Goal: Transaction & Acquisition: Download file/media

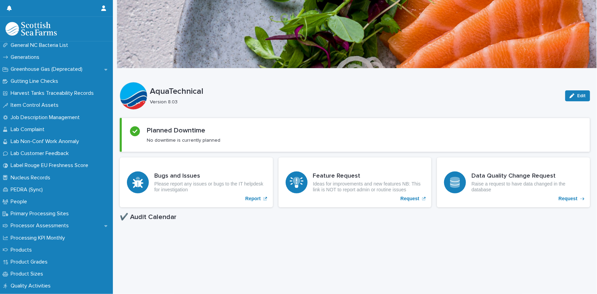
scroll to position [652, 0]
click at [64, 118] on p "Job Description Management" at bounding box center [46, 117] width 77 height 6
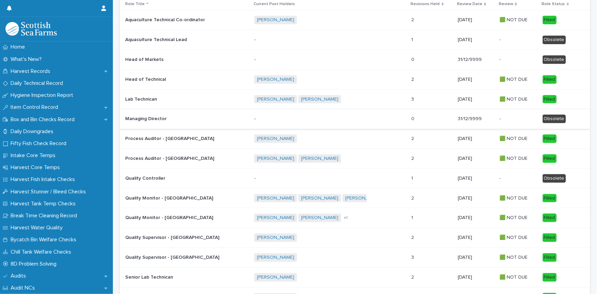
scroll to position [120, 0]
click at [367, 217] on div "[PERSON_NAME] [PERSON_NAME] [PERSON_NAME] + 1" at bounding box center [329, 217] width 151 height 14
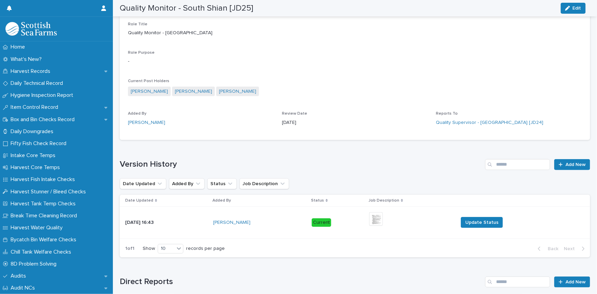
scroll to position [208, 0]
click at [371, 220] on img at bounding box center [376, 219] width 14 height 14
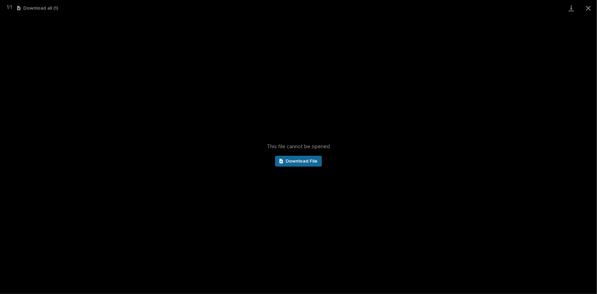
click at [304, 162] on span "Download File" at bounding box center [302, 161] width 32 height 5
click at [591, 10] on button "Close gallery" at bounding box center [588, 8] width 17 height 16
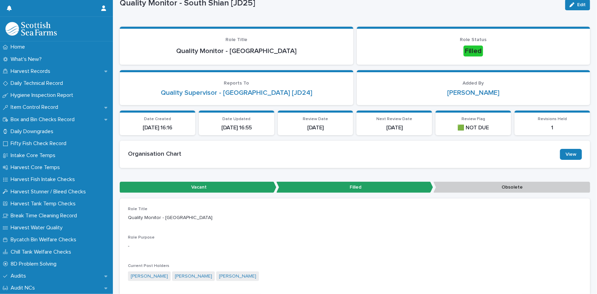
scroll to position [0, 0]
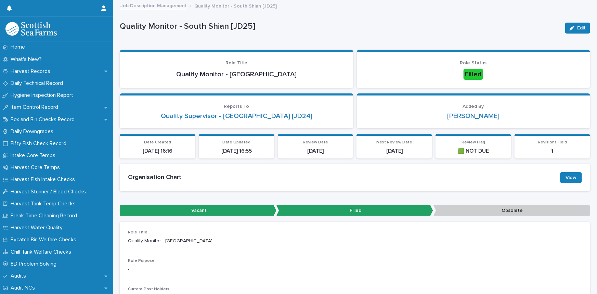
click at [164, 6] on link "Job Description Management" at bounding box center [153, 5] width 66 height 8
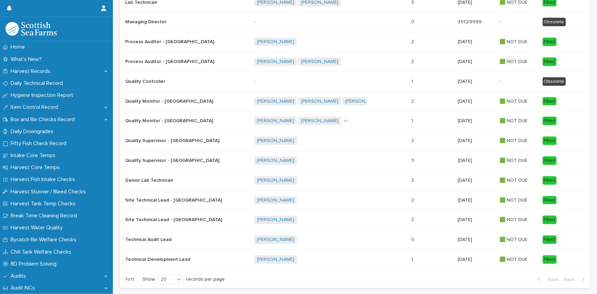
scroll to position [216, 0]
click at [207, 157] on p at bounding box center [185, 160] width 120 height 6
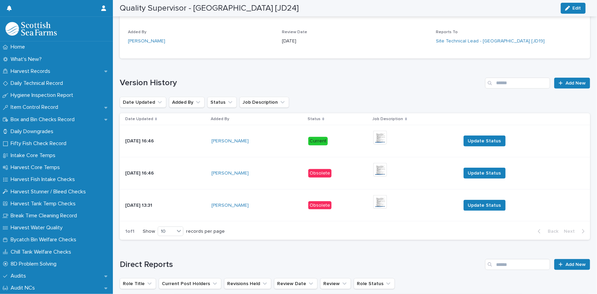
scroll to position [290, 0]
click at [381, 137] on img at bounding box center [380, 137] width 14 height 14
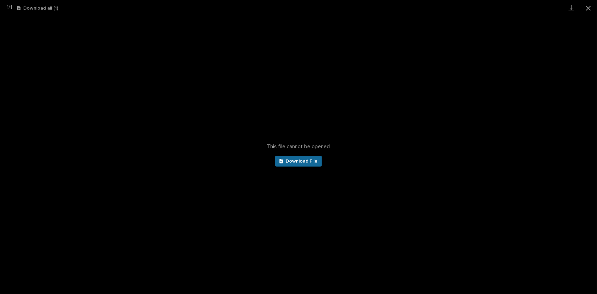
click at [291, 160] on span "Download File" at bounding box center [302, 161] width 32 height 5
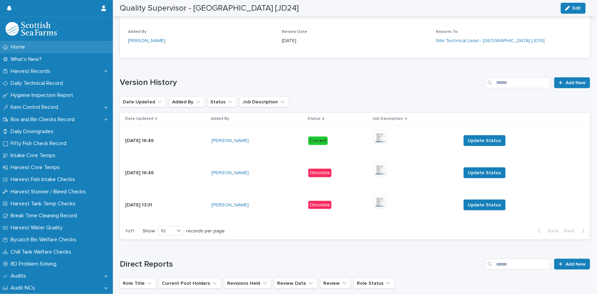
click at [31, 48] on div "Home" at bounding box center [56, 47] width 113 height 12
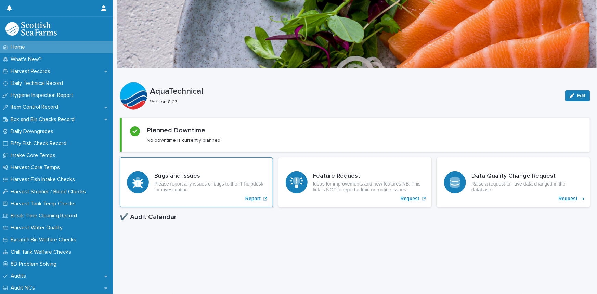
click at [249, 199] on p "Report" at bounding box center [252, 199] width 15 height 6
